Goal: Check status: Check status

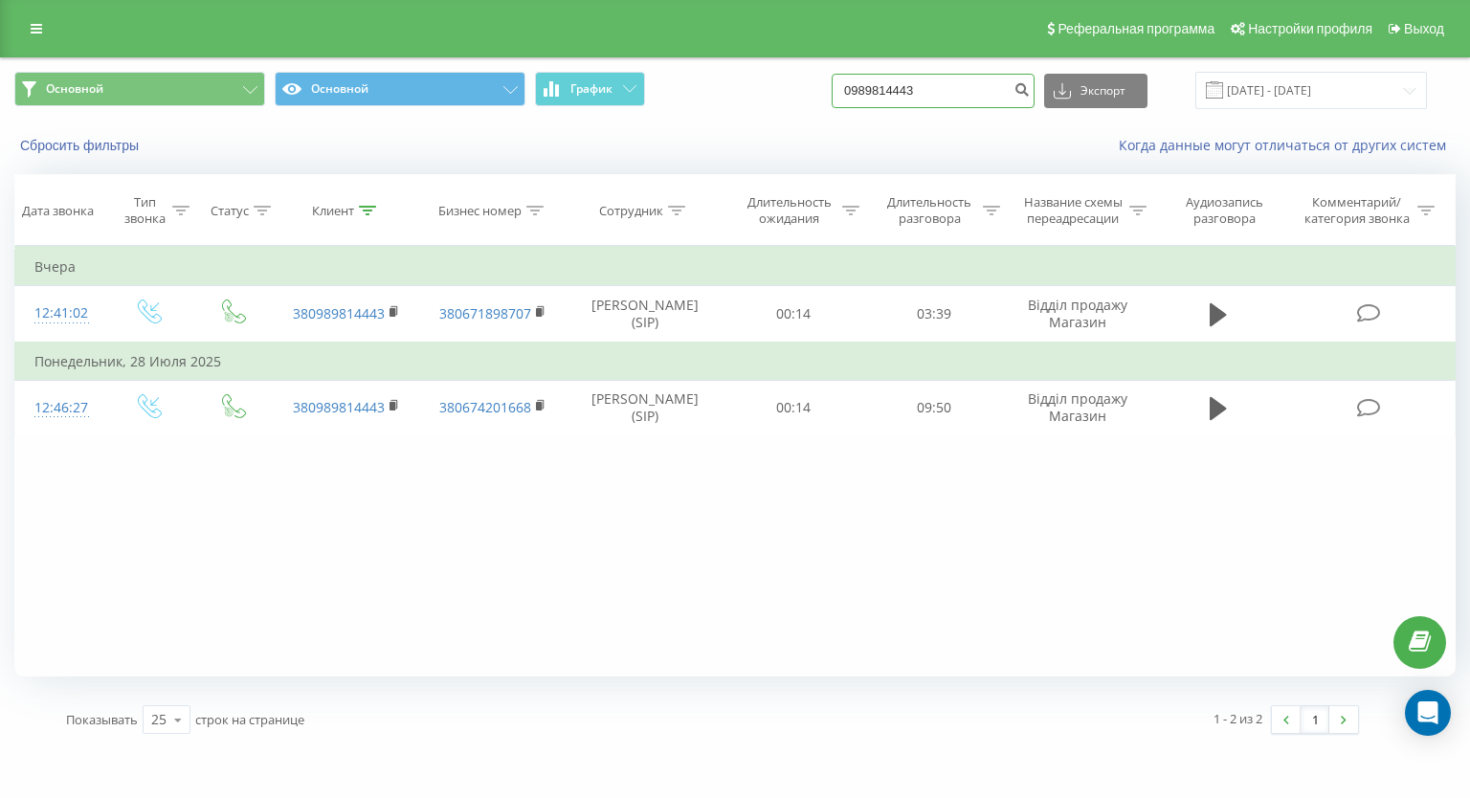
drag, startPoint x: 989, startPoint y: 92, endPoint x: 779, endPoint y: 92, distance: 209.7
click at [779, 92] on div "Основной Основной График 0989814443 Экспорт .csv .xls .xlsx 19.05.2025 - 19.08.…" at bounding box center [735, 90] width 1442 height 37
type input "0965566661"
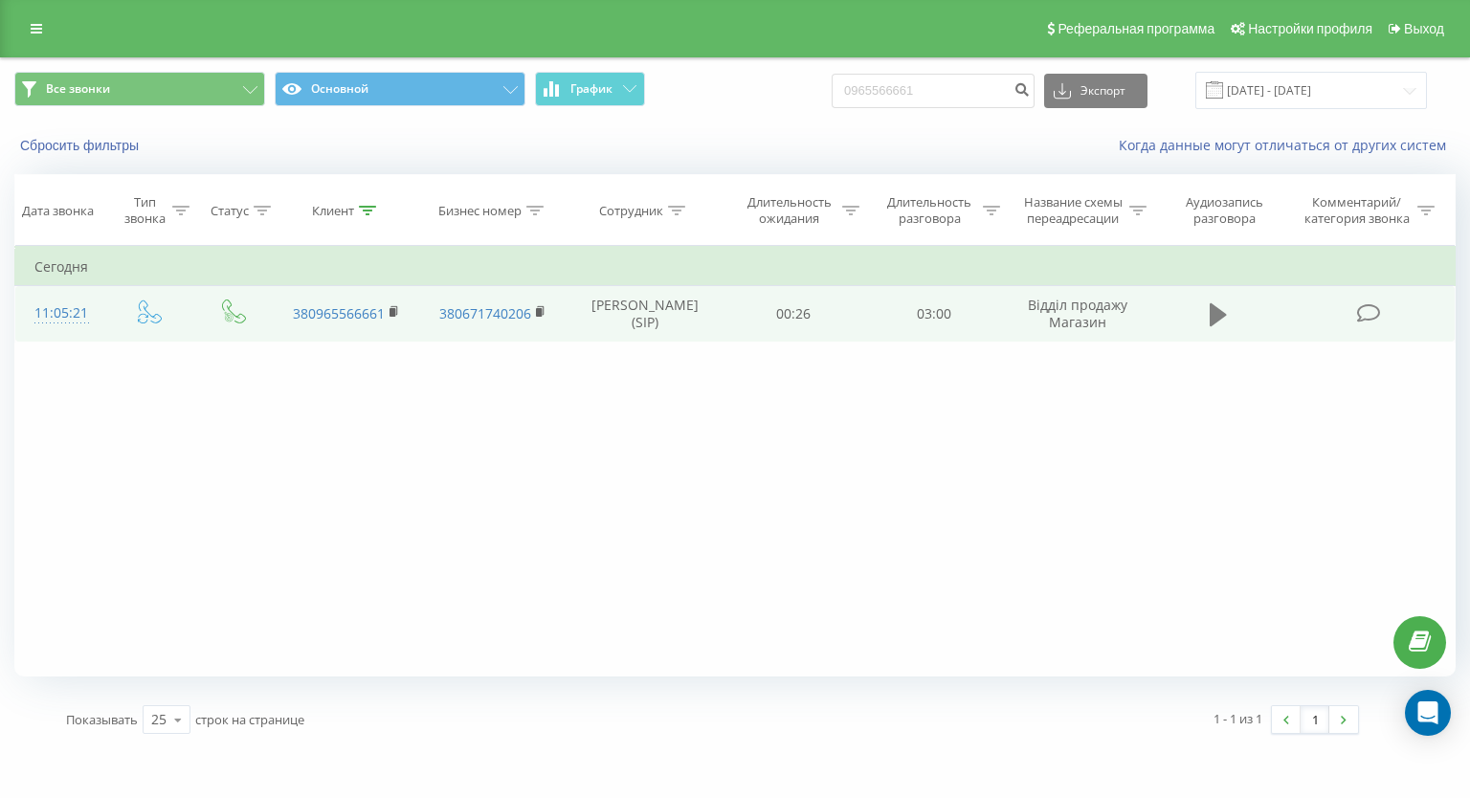
click at [1223, 321] on icon at bounding box center [1218, 315] width 17 height 27
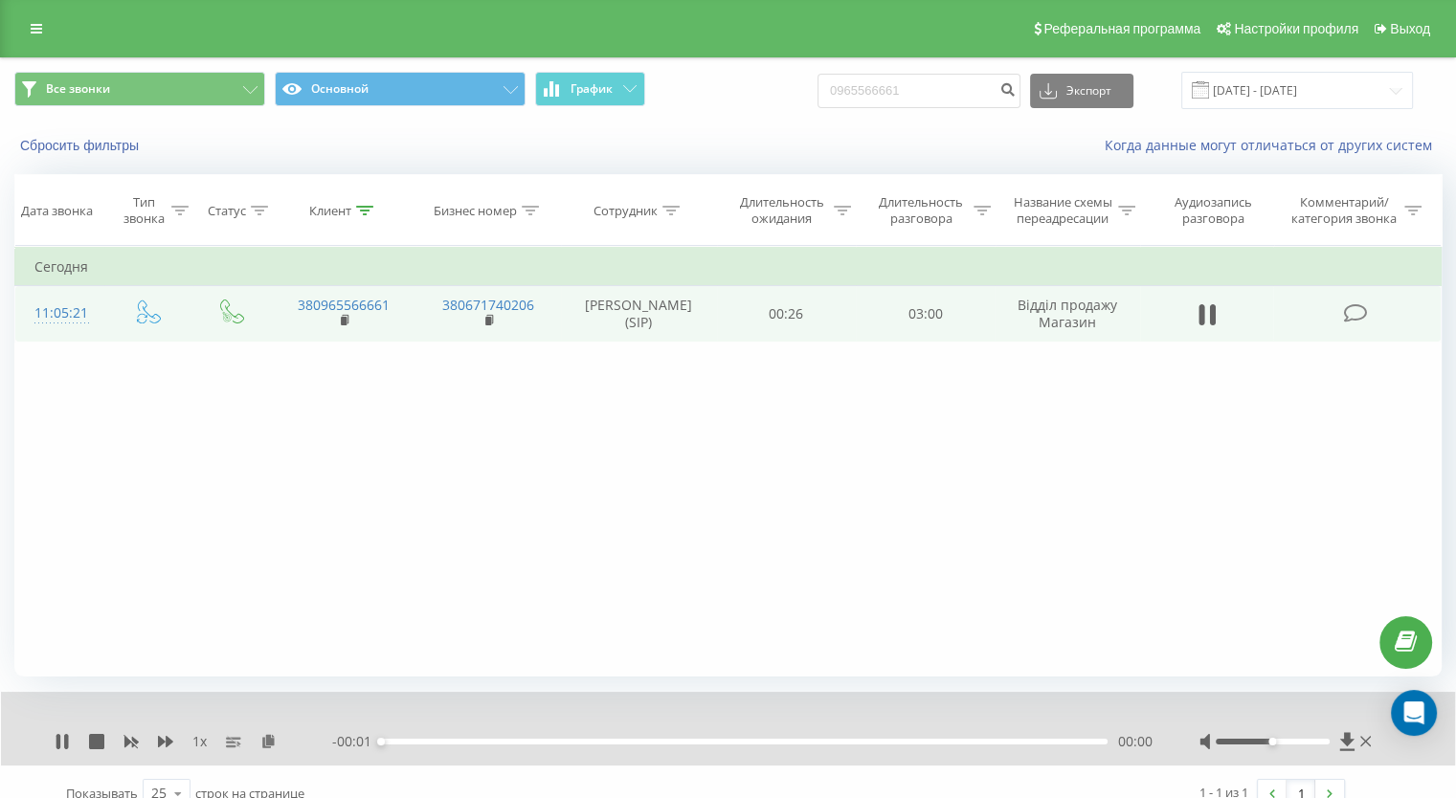
click at [514, 739] on div "00:00" at bounding box center [744, 742] width 727 height 6
click at [452, 741] on div "00:03" at bounding box center [744, 742] width 727 height 6
click at [523, 740] on div "00:19" at bounding box center [744, 742] width 727 height 6
click at [689, 739] on div "01:18" at bounding box center [744, 742] width 727 height 6
click at [751, 739] on div "01:19" at bounding box center [744, 742] width 727 height 6
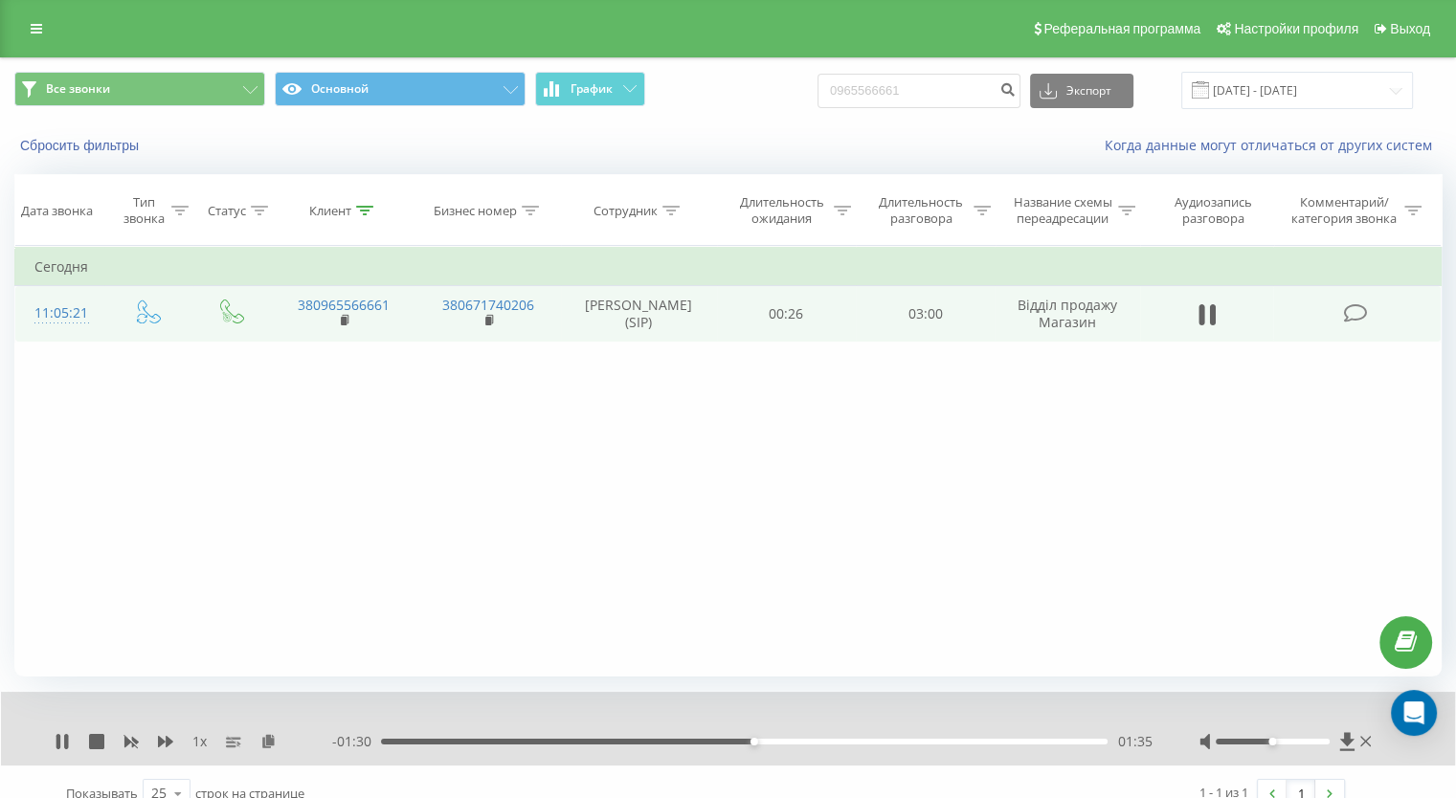
click at [790, 739] on div "01:35" at bounding box center [744, 742] width 727 height 6
click at [831, 741] on div "01:46" at bounding box center [744, 742] width 727 height 6
click at [846, 740] on div "01:59" at bounding box center [744, 742] width 727 height 6
click at [869, 741] on div "02:04" at bounding box center [744, 742] width 727 height 6
click at [883, 732] on div "- 01:00 02:05 02:05" at bounding box center [741, 741] width 819 height 19
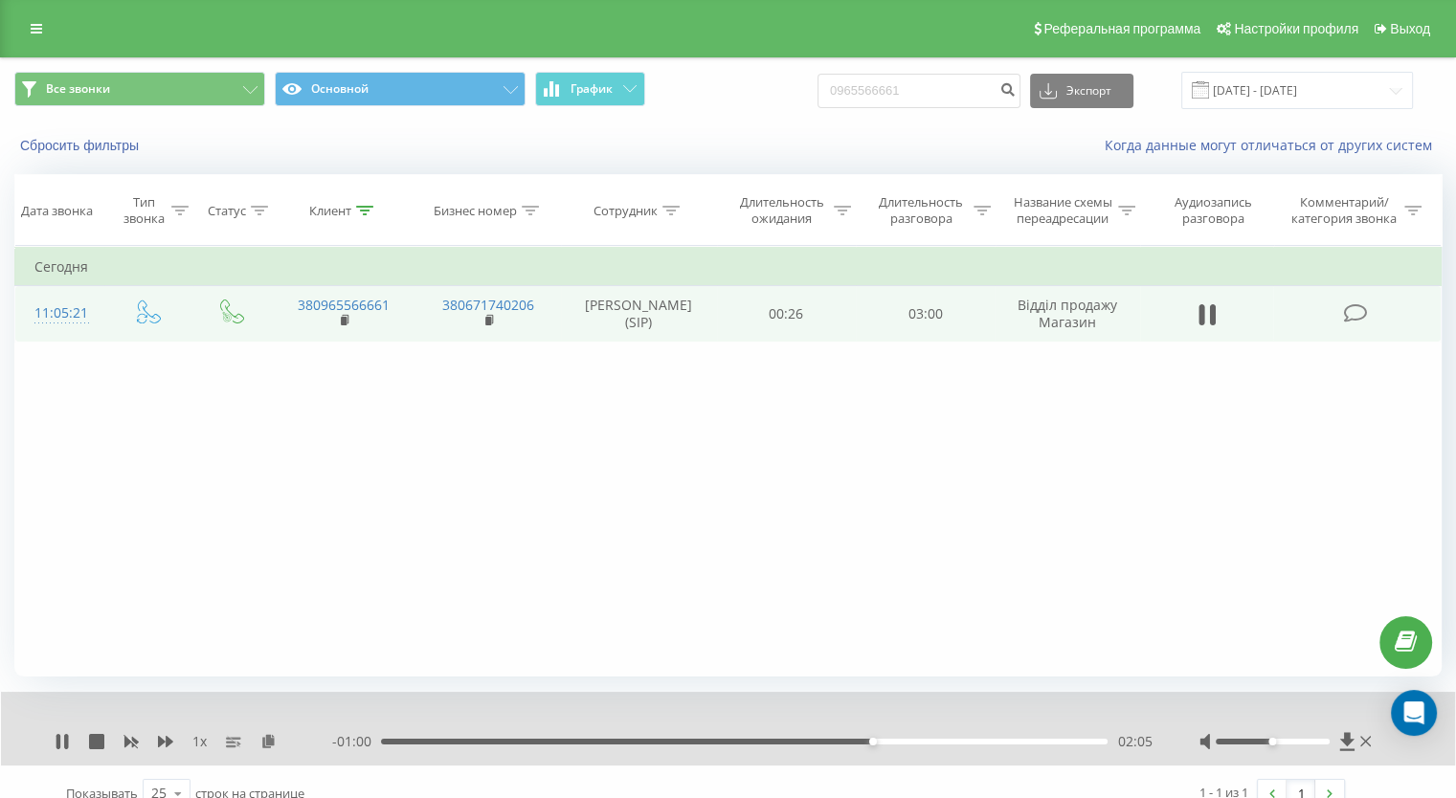
click at [889, 739] on div "02:05" at bounding box center [744, 742] width 727 height 6
click at [911, 742] on div "02:11" at bounding box center [744, 742] width 727 height 6
click at [931, 740] on div "02:16" at bounding box center [744, 742] width 727 height 6
click at [958, 741] on div "02:27" at bounding box center [744, 742] width 727 height 6
click at [945, 744] on div "02:24" at bounding box center [744, 742] width 727 height 6
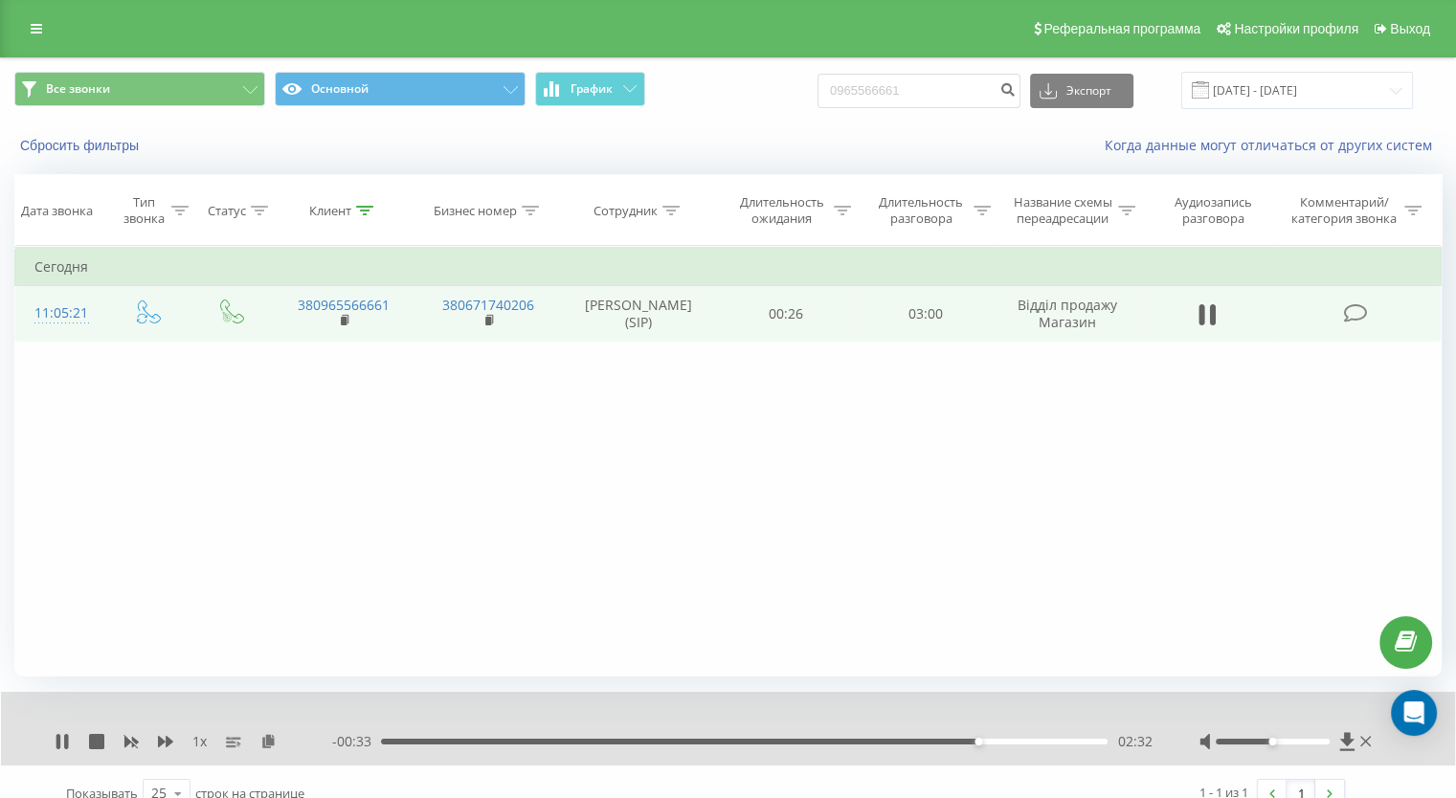
click at [966, 747] on div "- 00:33 02:32 02:32" at bounding box center [741, 741] width 819 height 19
click at [1214, 311] on icon at bounding box center [1212, 314] width 6 height 21
